Goal: Find specific page/section: Find specific page/section

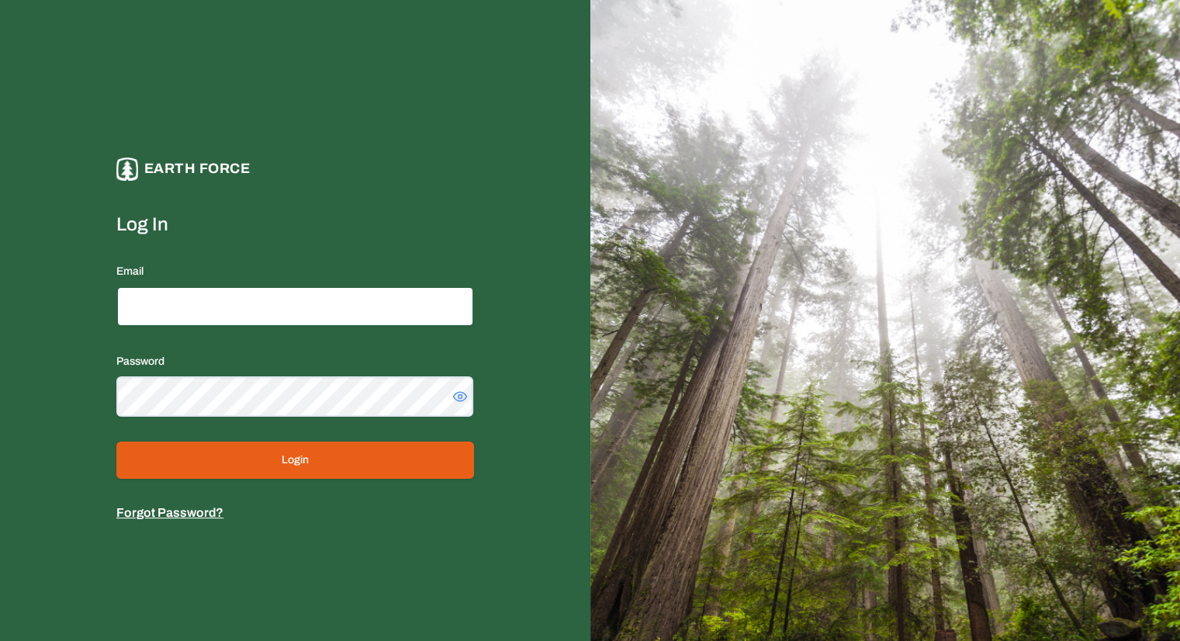
type input "**********"
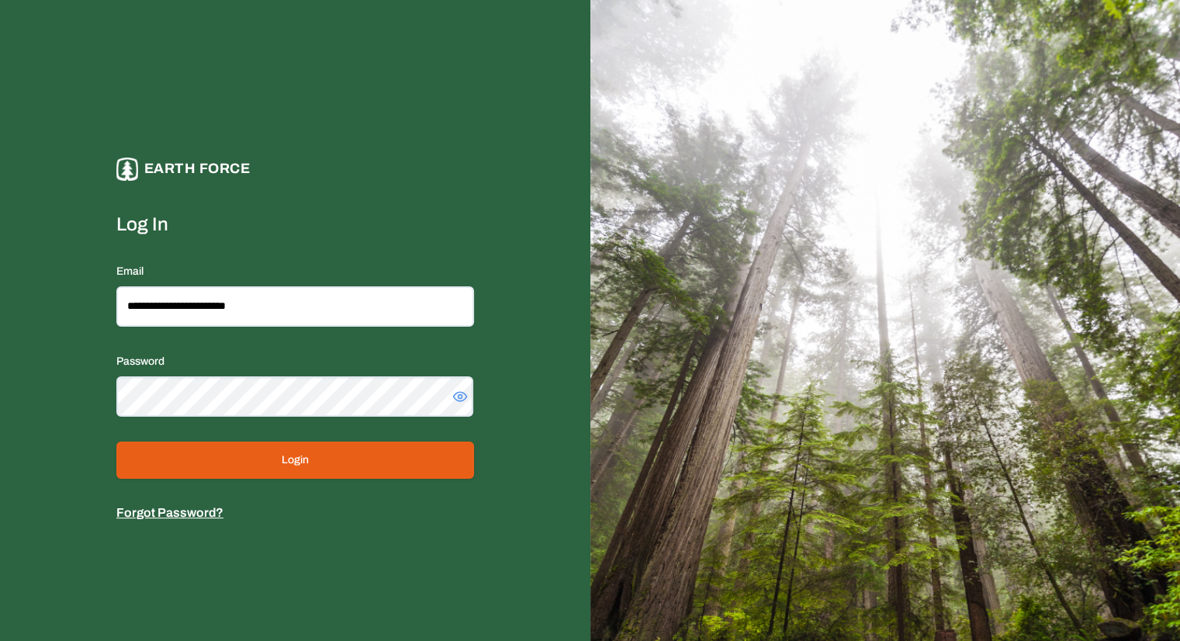
click at [270, 473] on button "Login" at bounding box center [295, 460] width 358 height 37
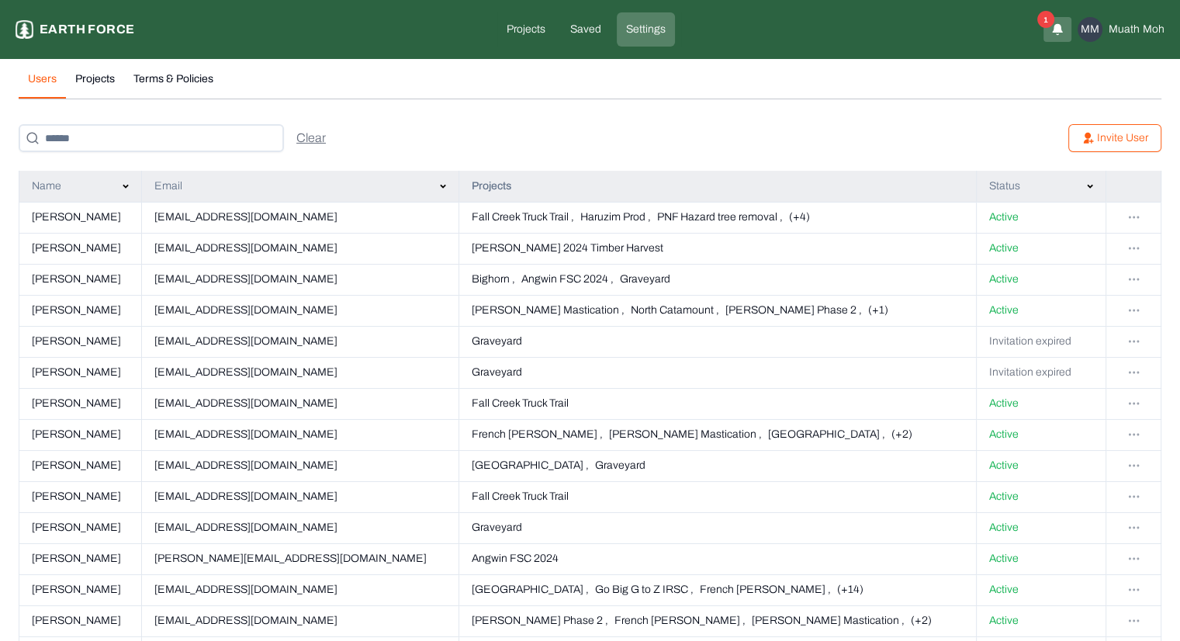
click at [106, 25] on p "Earth force" at bounding box center [87, 29] width 95 height 19
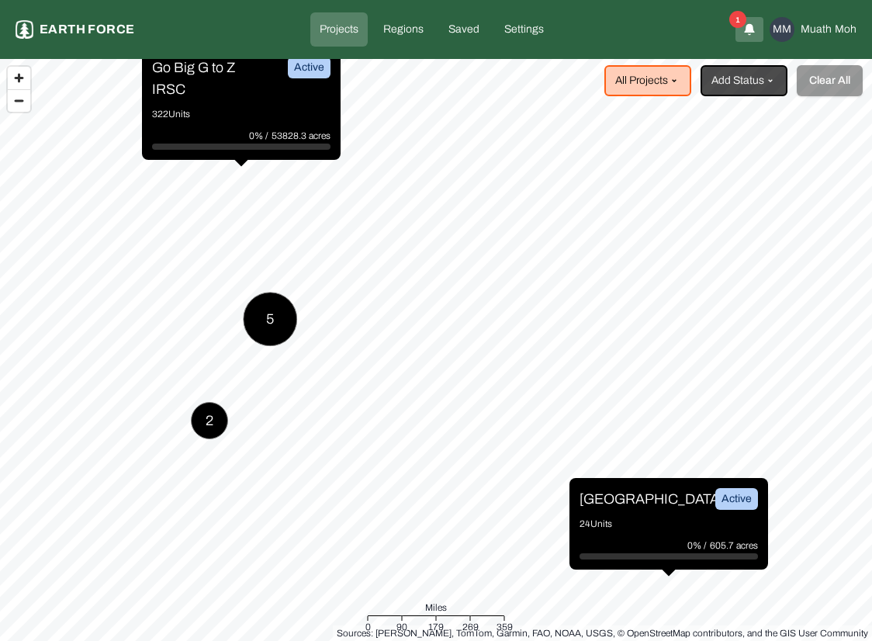
click at [230, 93] on p "Go Big G to Z IRSC" at bounding box center [210, 78] width 116 height 43
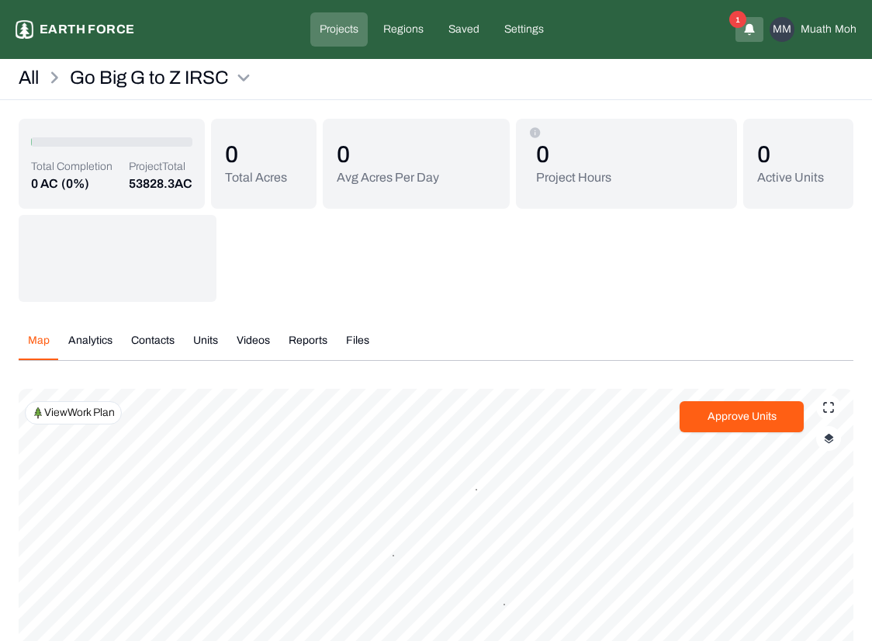
click at [476, 81] on div "All Go Big G to Z IRSC" at bounding box center [436, 82] width 872 height 35
click at [78, 29] on p "Earth force" at bounding box center [87, 29] width 95 height 19
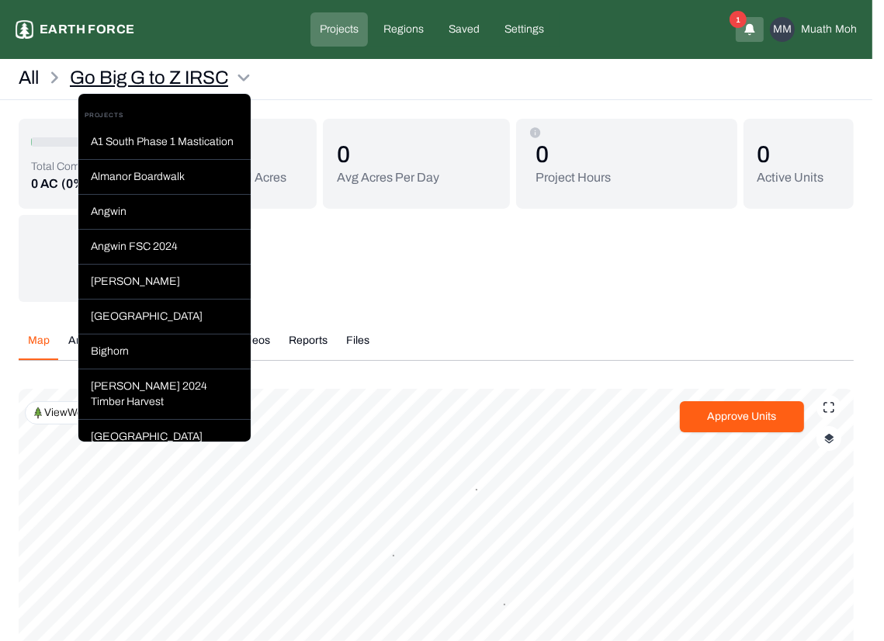
click at [140, 74] on html "Go Big G to Z IRSC Earth force Projects Regions Saved Settings 1 MM Muath Moh A…" at bounding box center [442, 435] width 884 height 870
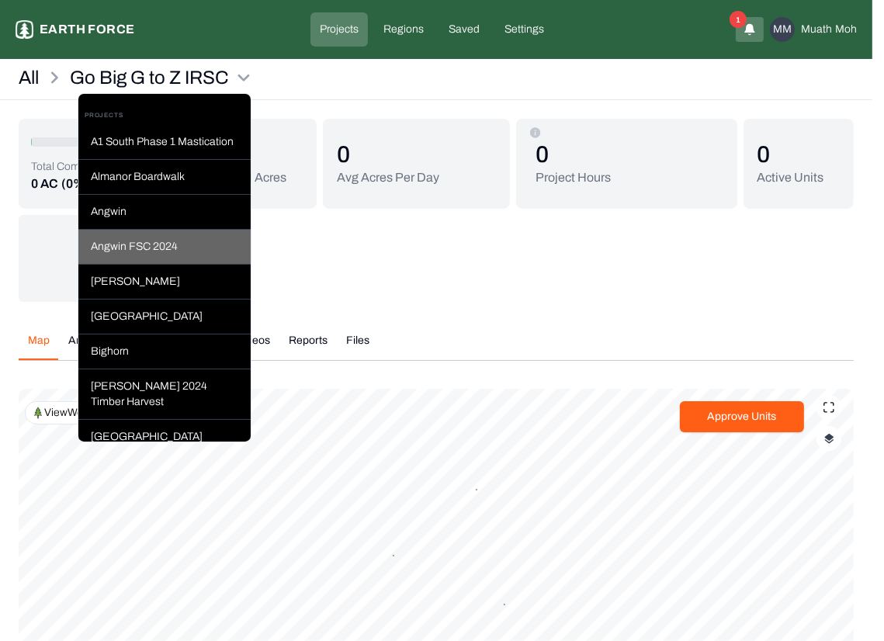
click at [111, 262] on div "Angwin FSC 2024" at bounding box center [164, 247] width 172 height 35
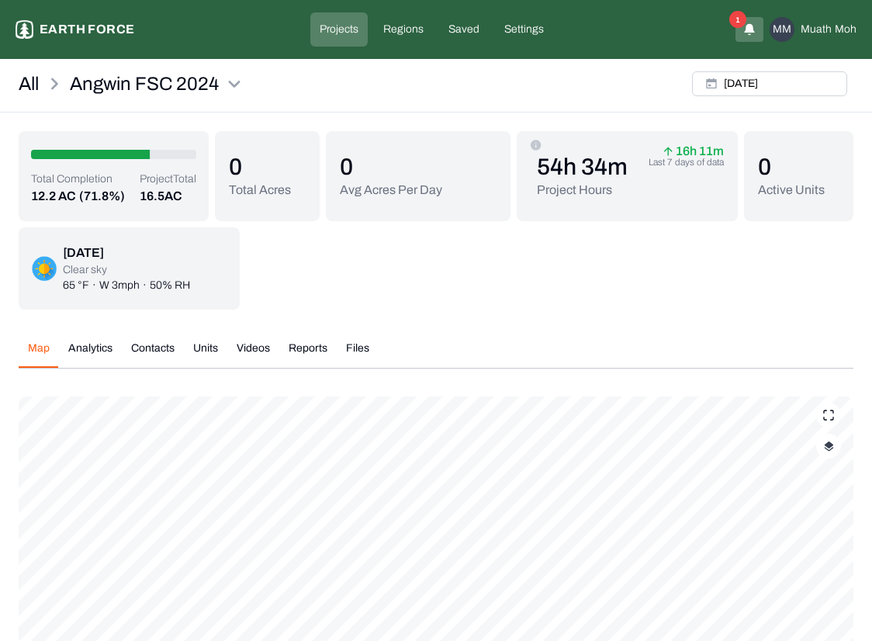
click at [47, 29] on p "Earth force" at bounding box center [87, 29] width 95 height 19
